Goal: Find specific page/section: Find specific page/section

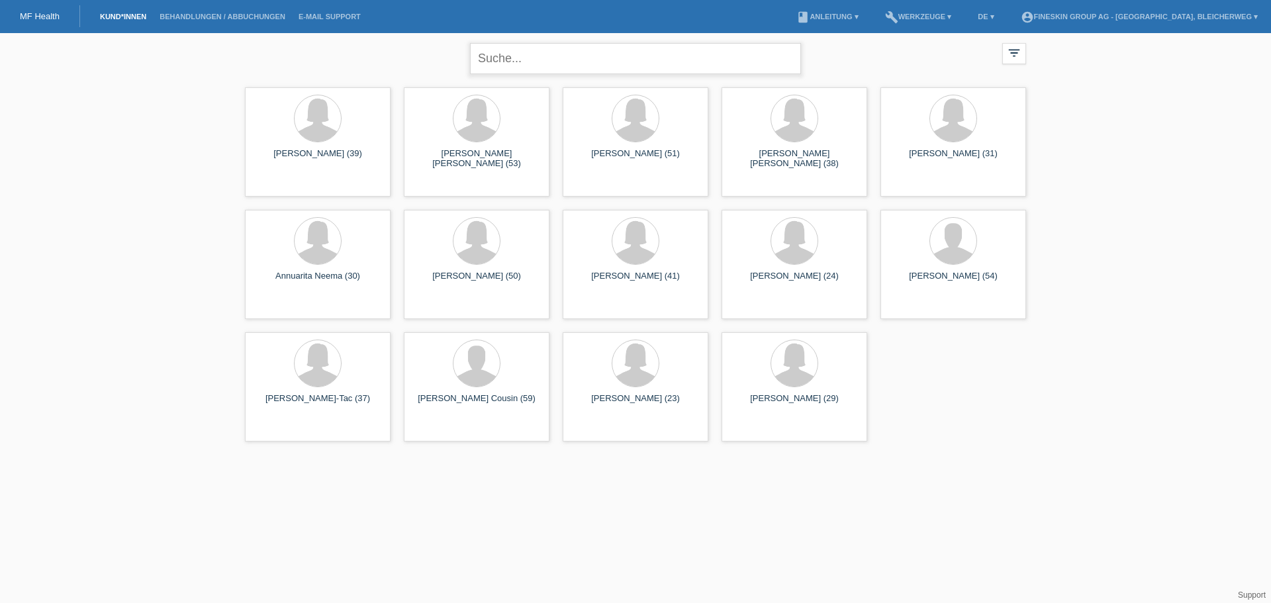
click at [620, 63] on input "text" at bounding box center [635, 58] width 331 height 31
click at [511, 54] on input "text" at bounding box center [635, 58] width 331 height 31
click at [520, 66] on input "text" at bounding box center [635, 58] width 331 height 31
click at [631, 62] on input "text" at bounding box center [635, 58] width 331 height 31
click at [203, 19] on link "Behandlungen / Abbuchungen" at bounding box center [222, 17] width 139 height 8
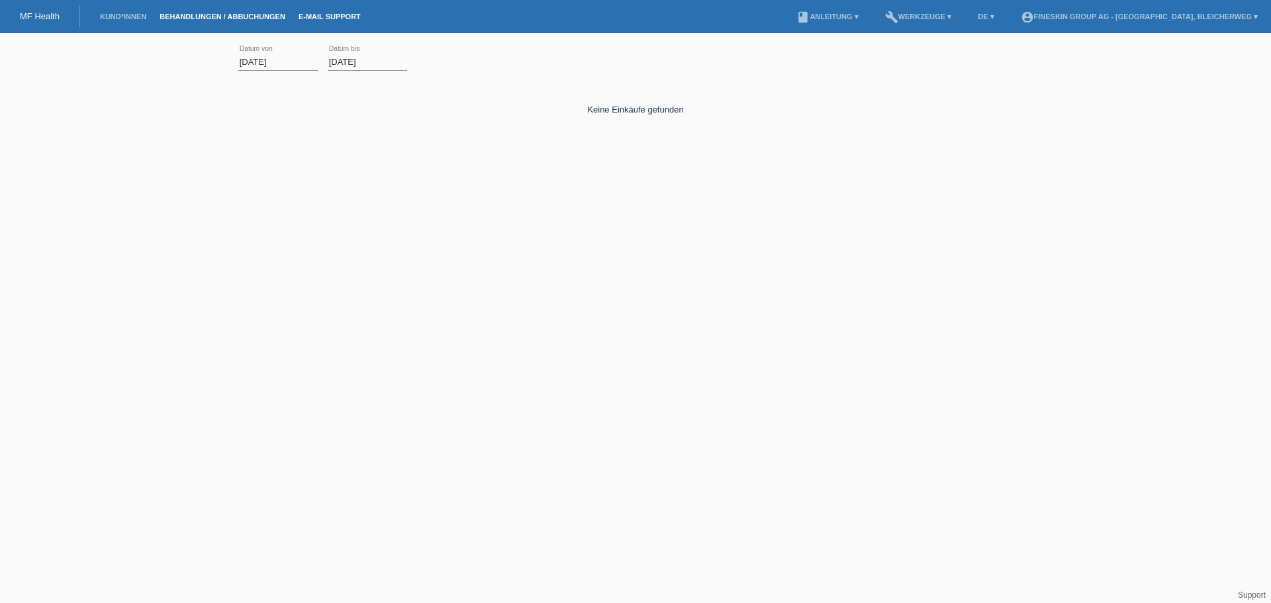
click at [316, 17] on link "E-Mail Support" at bounding box center [329, 17] width 75 height 8
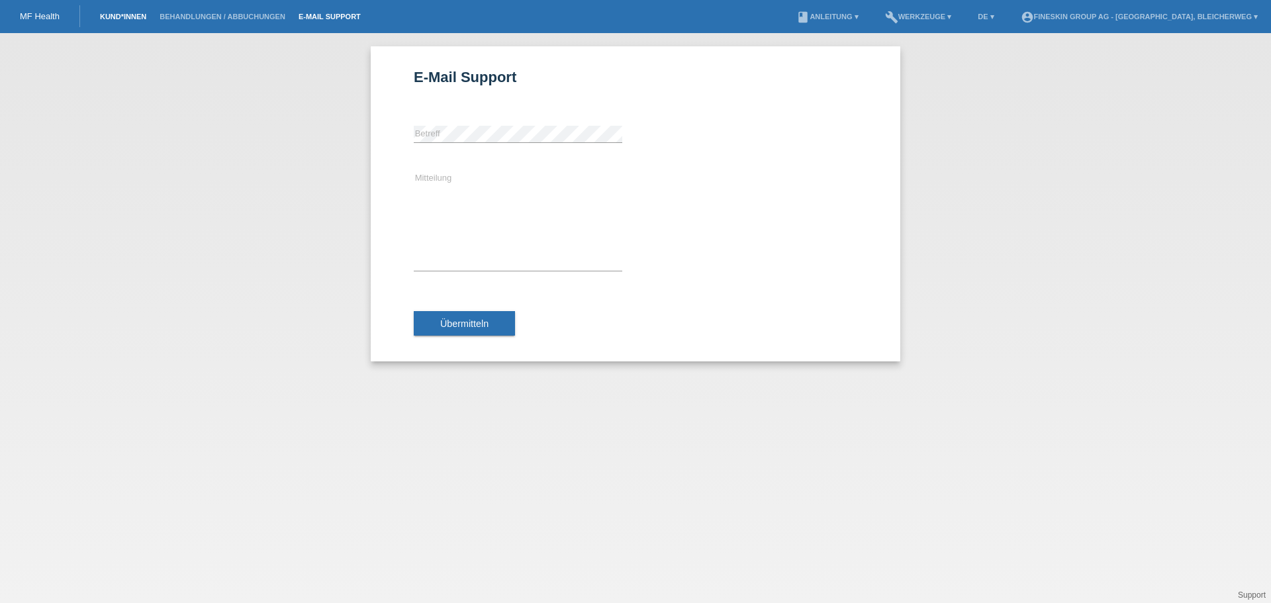
click at [147, 20] on link "Kund*innen" at bounding box center [123, 17] width 60 height 8
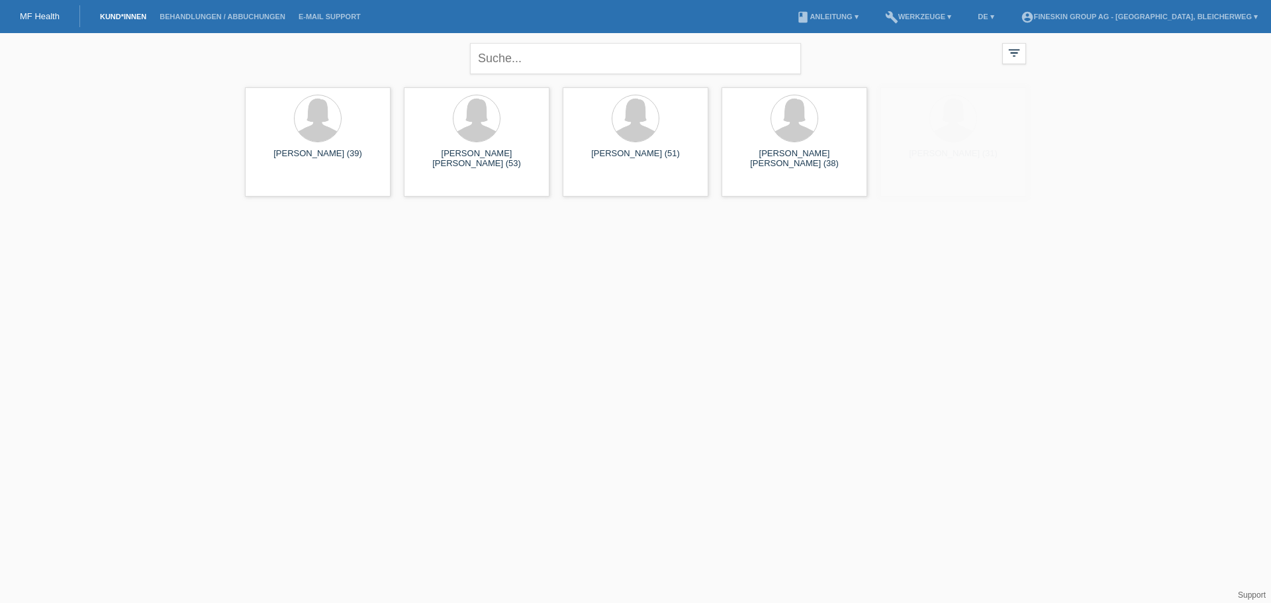
click at [33, 13] on link "MF Health" at bounding box center [40, 16] width 40 height 10
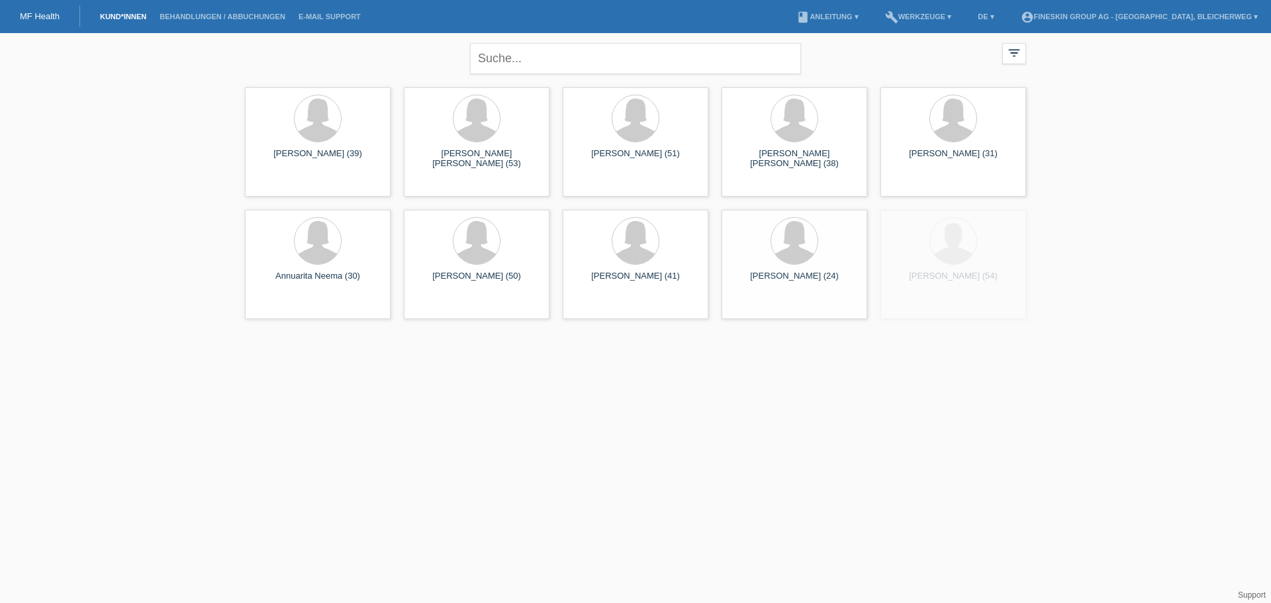
click at [655, 76] on div "close" at bounding box center [635, 57] width 331 height 48
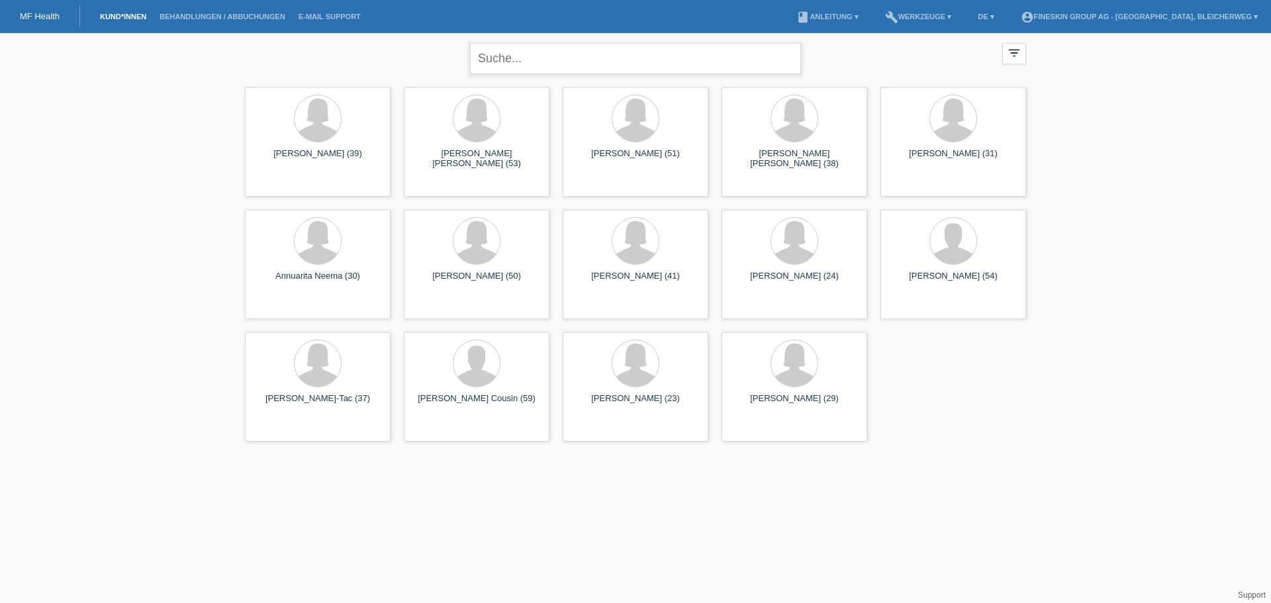
click at [574, 66] on input "text" at bounding box center [635, 58] width 331 height 31
type input "vindonisa"
click at [791, 58] on icon "close" at bounding box center [786, 58] width 16 height 16
